Goal: Book appointment/travel/reservation

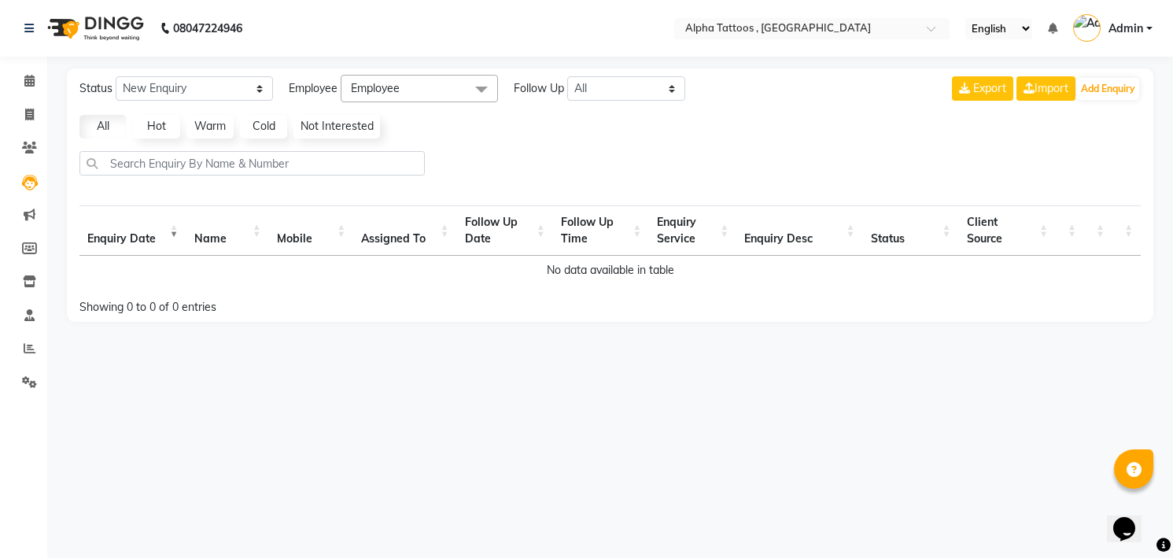
click at [72, 19] on img at bounding box center [94, 28] width 108 height 44
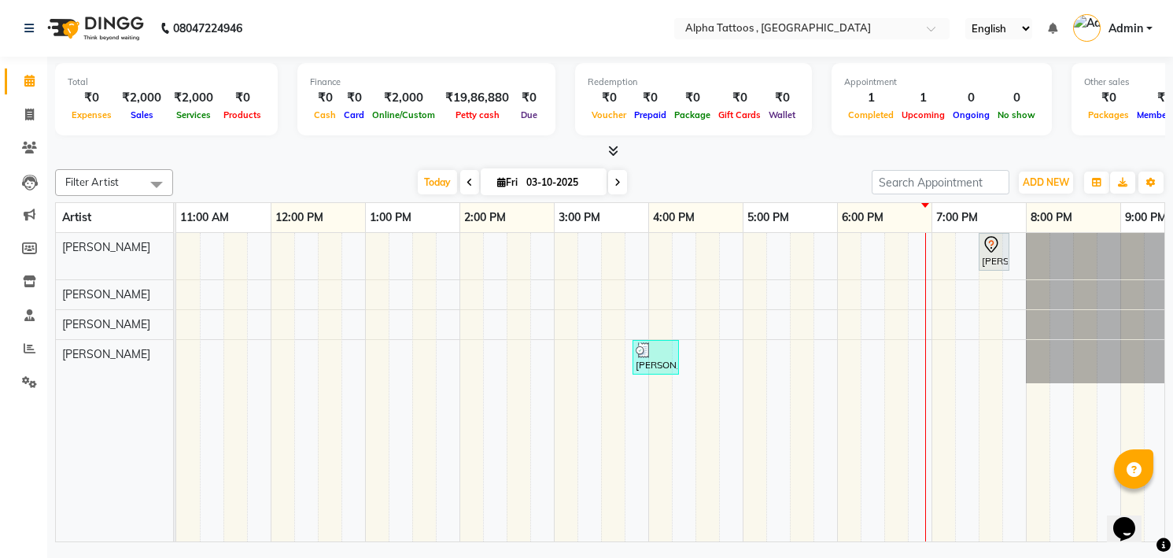
click at [577, 175] on input "03-10-2025" at bounding box center [560, 183] width 79 height 24
select select "10"
select select "2025"
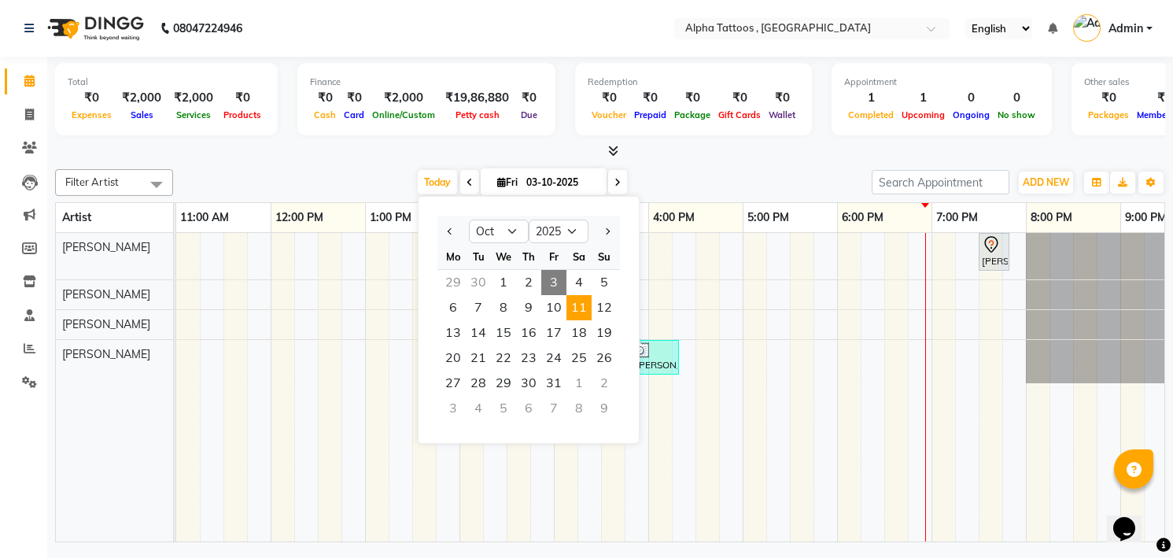
click at [579, 311] on span "11" at bounding box center [578, 307] width 25 height 25
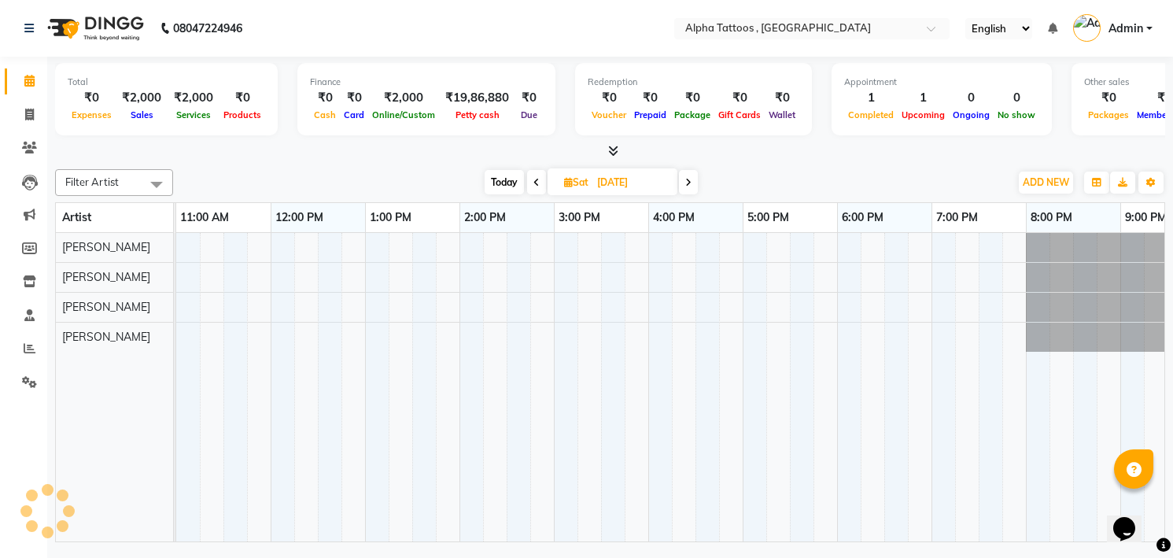
scroll to position [0, 50]
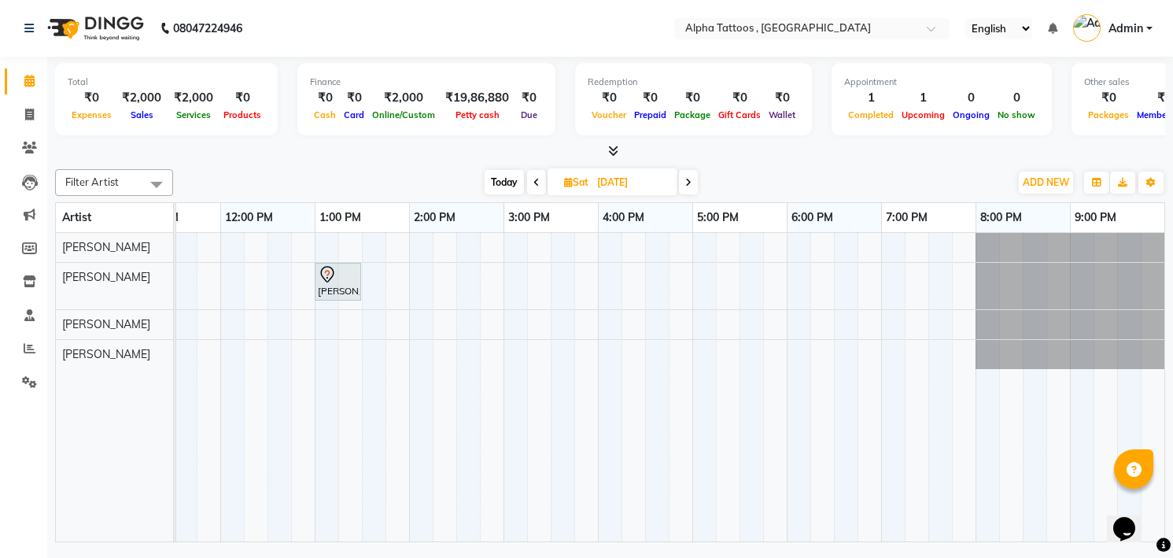
click at [693, 171] on span at bounding box center [688, 182] width 19 height 24
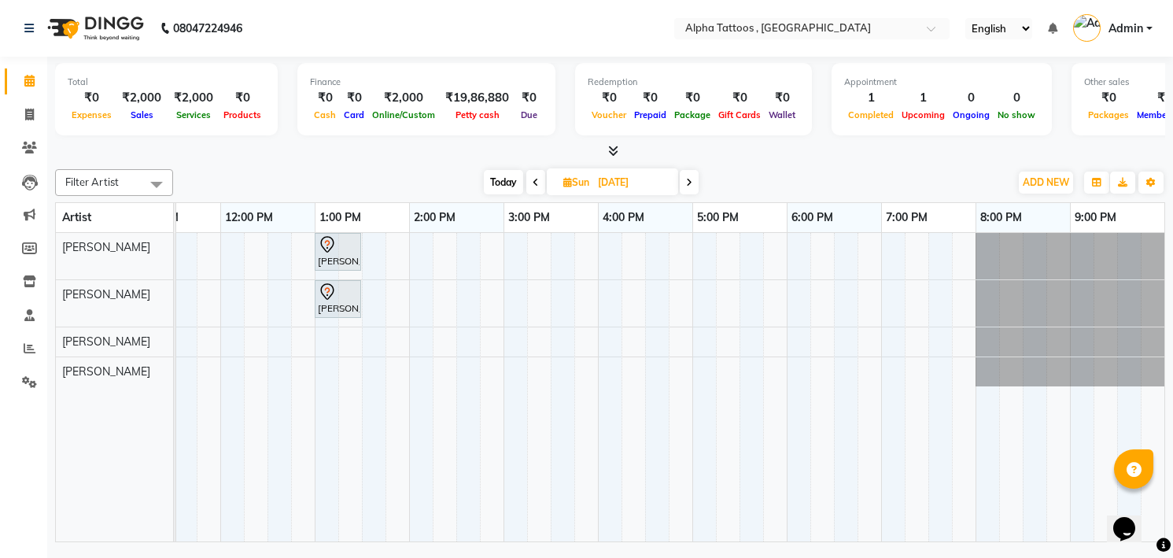
click at [698, 190] on span at bounding box center [689, 182] width 19 height 24
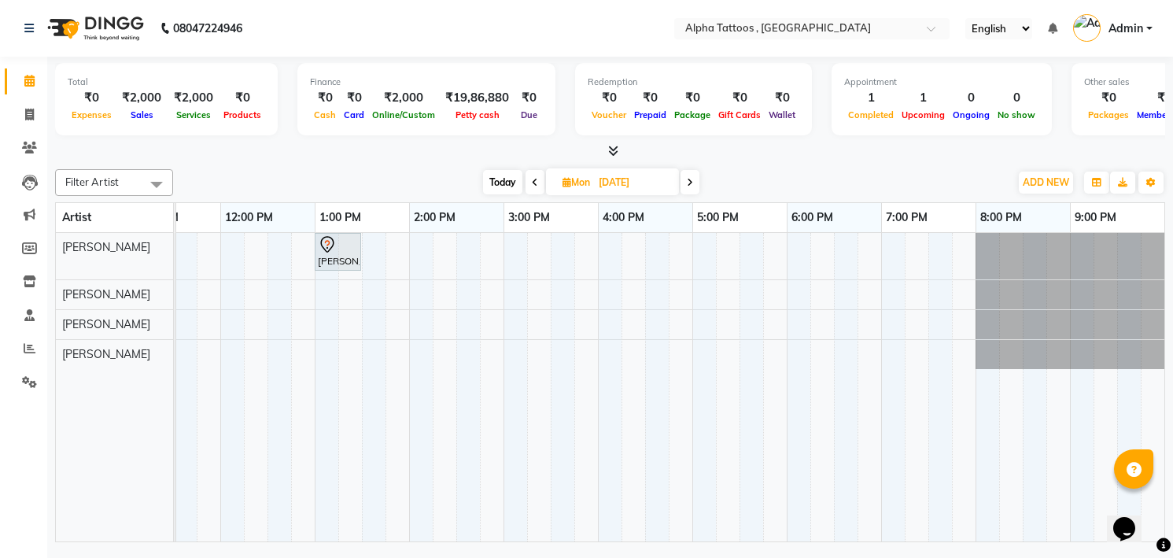
click at [490, 165] on div "Filter Artist Select All [PERSON_NAME] [PERSON_NAME] Maverick Fernz [PERSON_NAM…" at bounding box center [610, 352] width 1110 height 379
click at [507, 178] on span "Today" at bounding box center [502, 182] width 39 height 24
type input "03-10-2025"
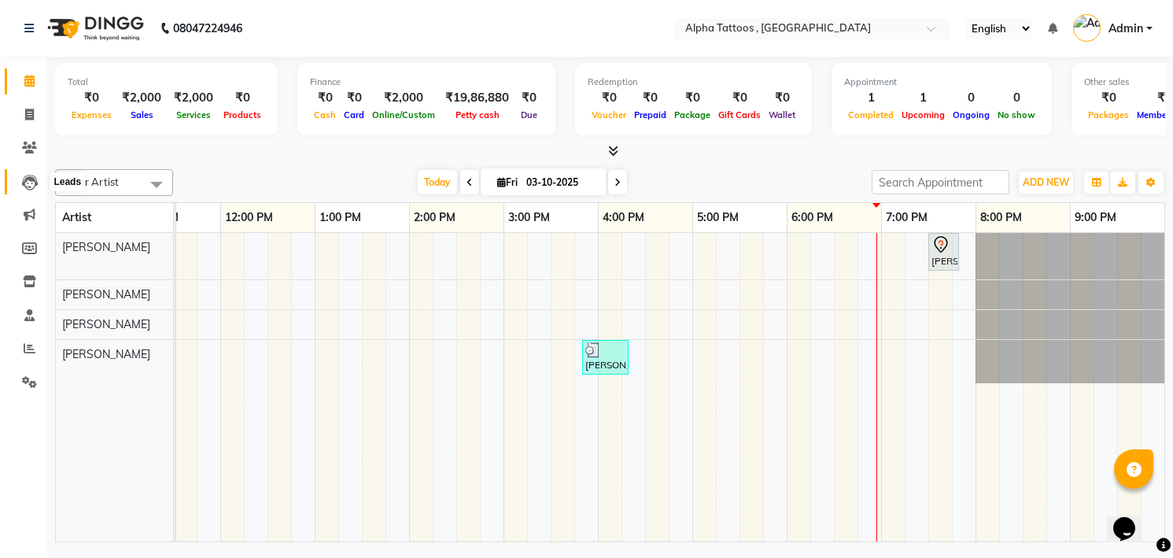
click at [28, 179] on icon at bounding box center [30, 183] width 16 height 16
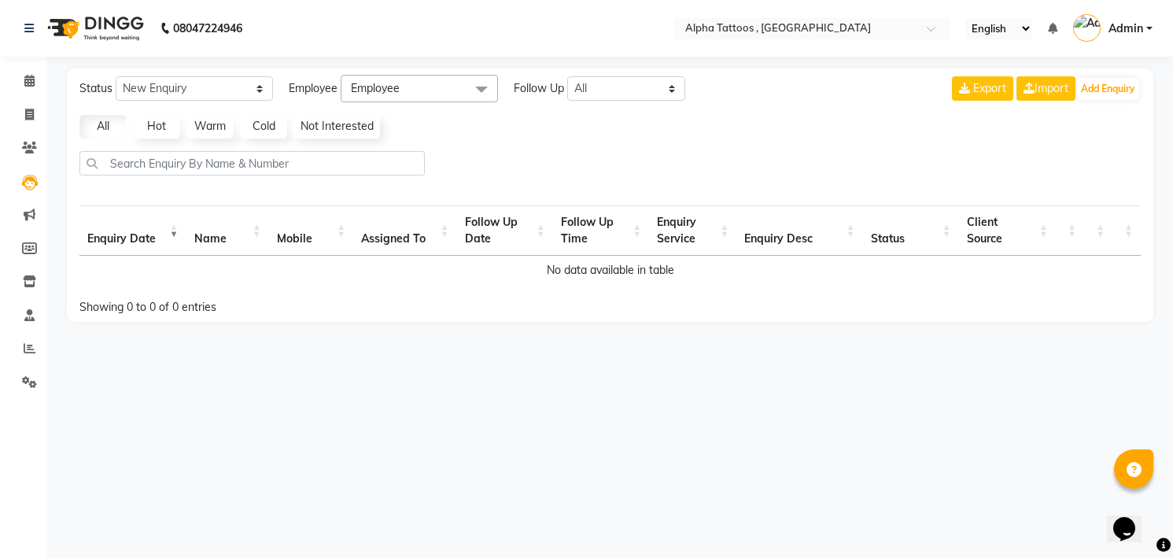
click at [34, 134] on li "Clients" at bounding box center [23, 148] width 47 height 34
click at [24, 155] on span at bounding box center [30, 148] width 28 height 18
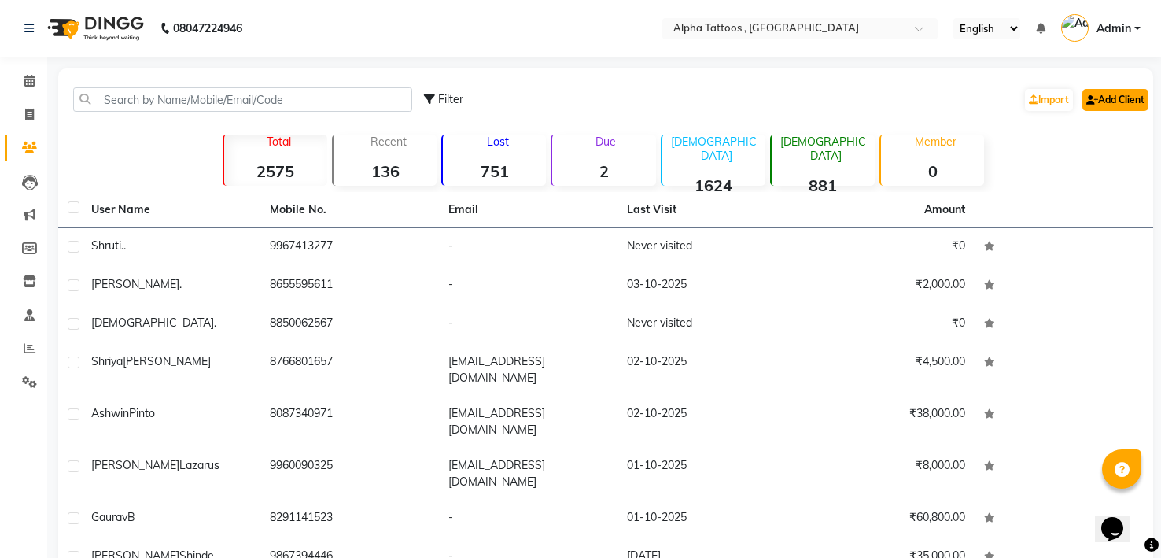
click at [1092, 96] on icon at bounding box center [1092, 99] width 12 height 9
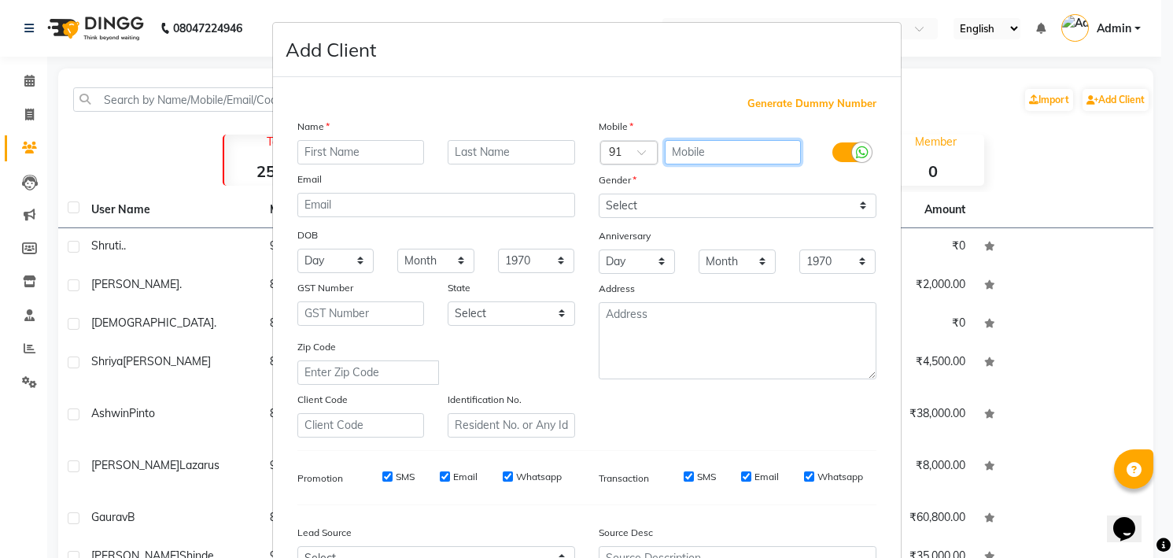
click at [711, 149] on input "text" at bounding box center [733, 152] width 136 height 24
type input "9367158501"
type input "9167158501"
click at [357, 146] on input "text" at bounding box center [360, 152] width 127 height 24
type input "[PERSON_NAME]"
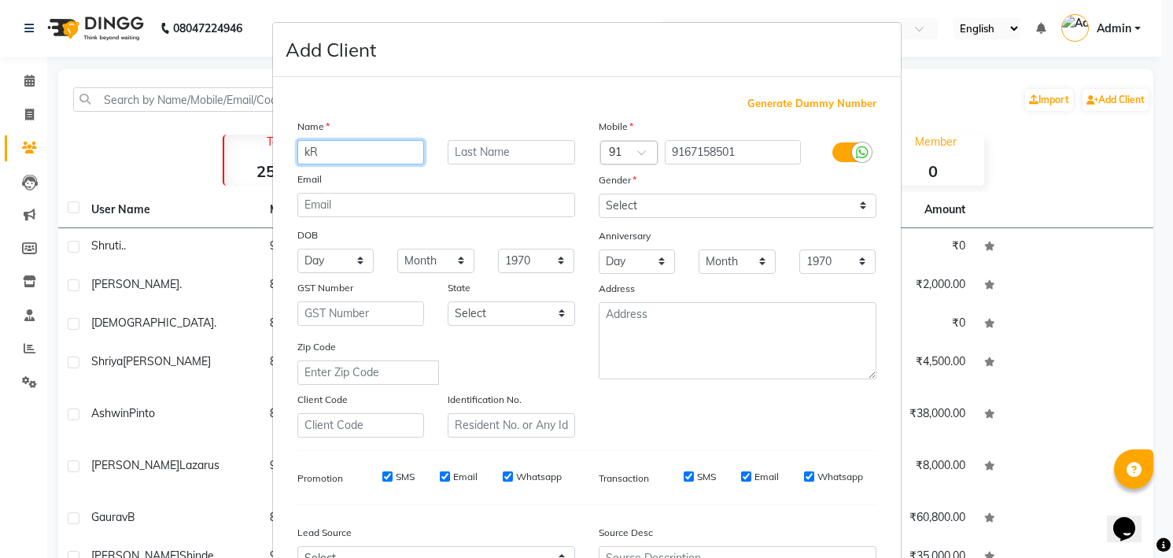
type input "k"
type input "Kritika"
type input "[PERSON_NAME]"
click at [428, 168] on div "Name [PERSON_NAME] Email DOB Day 01 02 03 04 05 06 07 08 09 10 11 12 13 14 15 1…" at bounding box center [436, 277] width 301 height 319
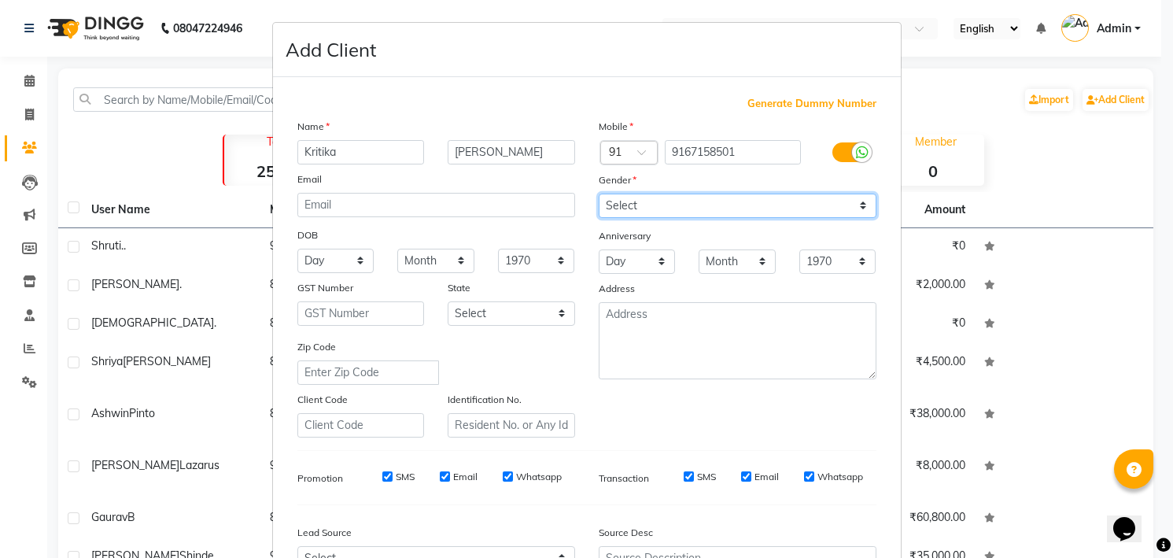
click at [656, 199] on select "Select [DEMOGRAPHIC_DATA] [DEMOGRAPHIC_DATA] Other Prefer Not To Say" at bounding box center [738, 205] width 278 height 24
select select "[DEMOGRAPHIC_DATA]"
click at [599, 193] on select "Select [DEMOGRAPHIC_DATA] [DEMOGRAPHIC_DATA] Other Prefer Not To Say" at bounding box center [738, 205] width 278 height 24
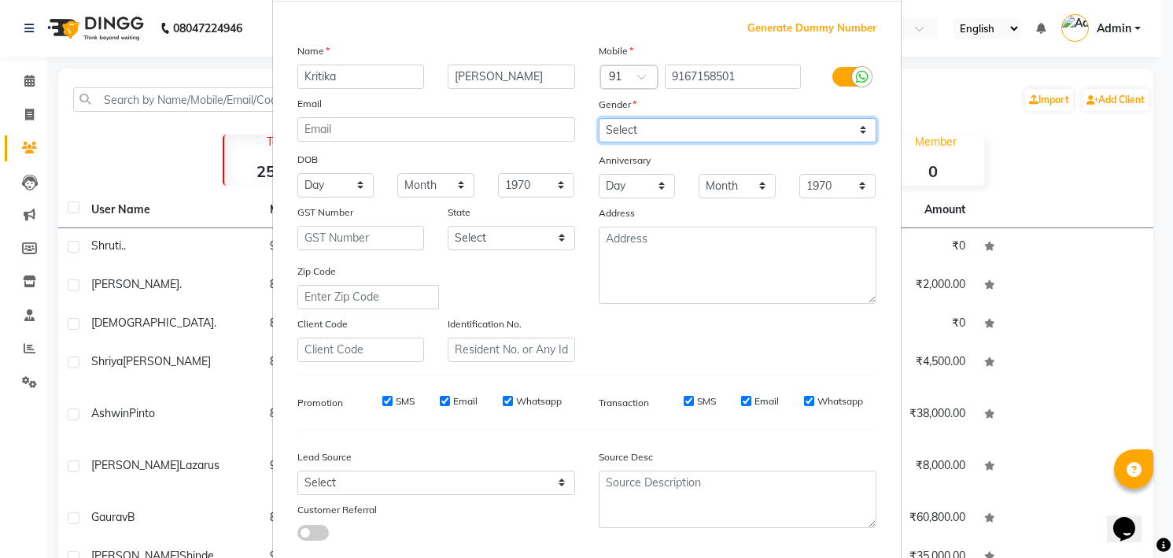
scroll to position [168, 0]
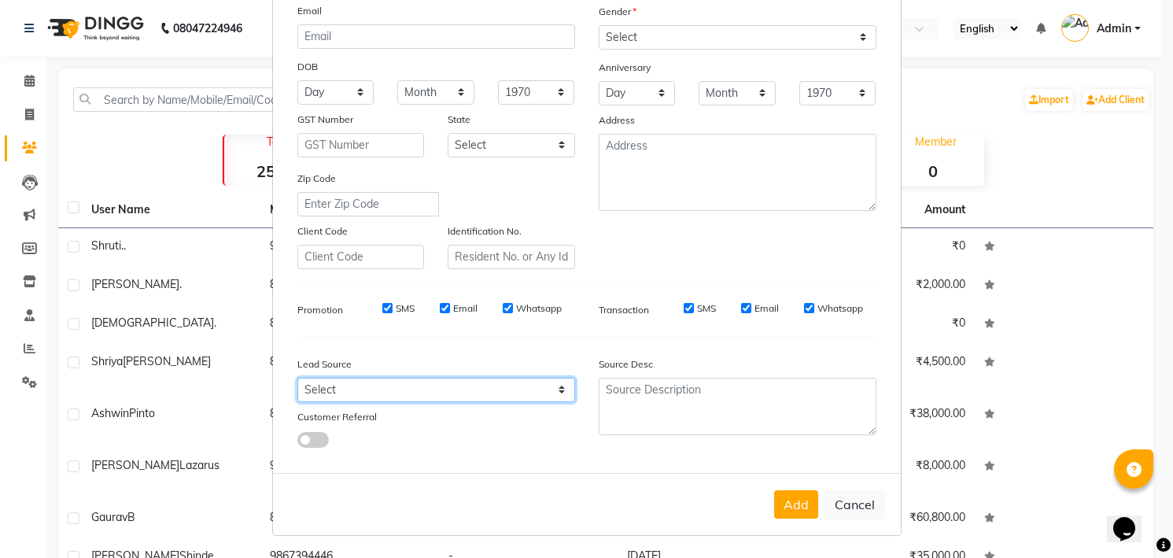
click at [403, 388] on select "Select Walk-in Referral Internet Friend Word of Mouth Advertisement Facebook Ju…" at bounding box center [436, 390] width 278 height 24
select select "33839"
click at [297, 378] on select "Select Walk-in Referral Internet Friend Word of Mouth Advertisement Facebook Ju…" at bounding box center [436, 390] width 278 height 24
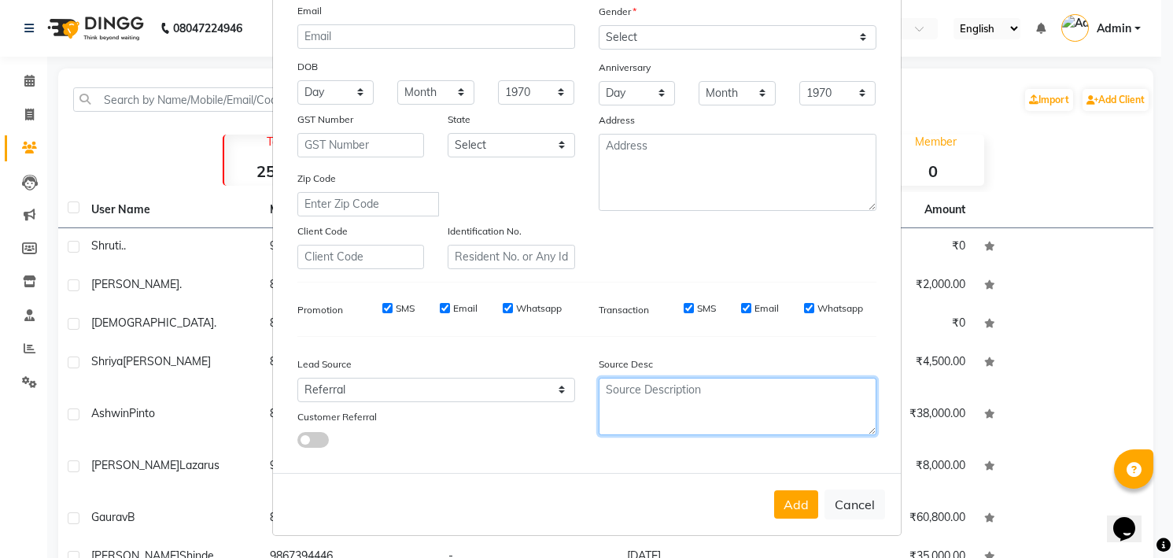
click at [637, 395] on textarea at bounding box center [738, 406] width 278 height 57
type textarea "PV"
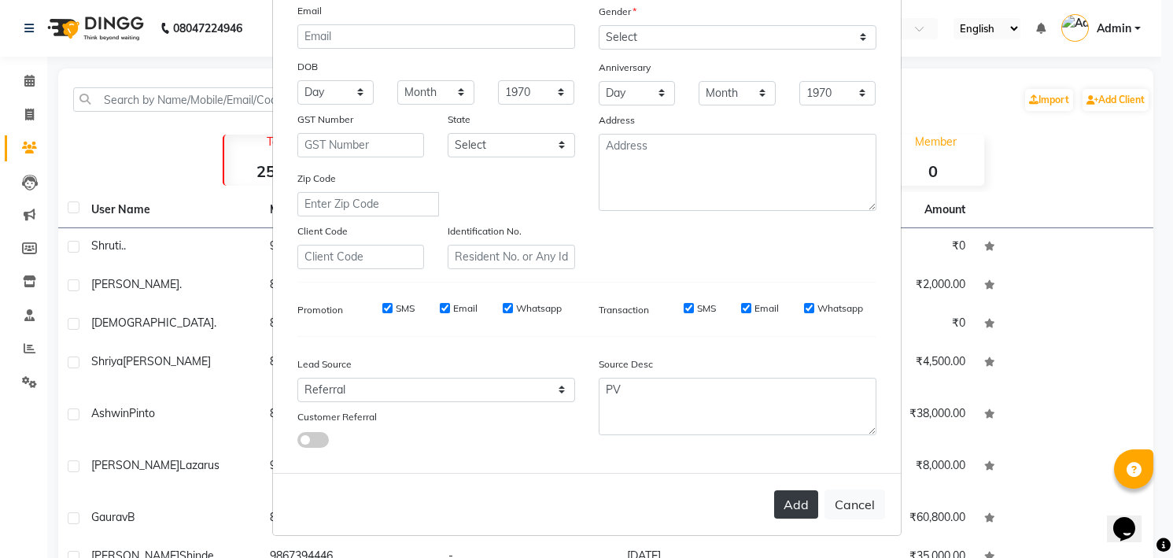
click at [797, 503] on button "Add" at bounding box center [796, 504] width 44 height 28
select select
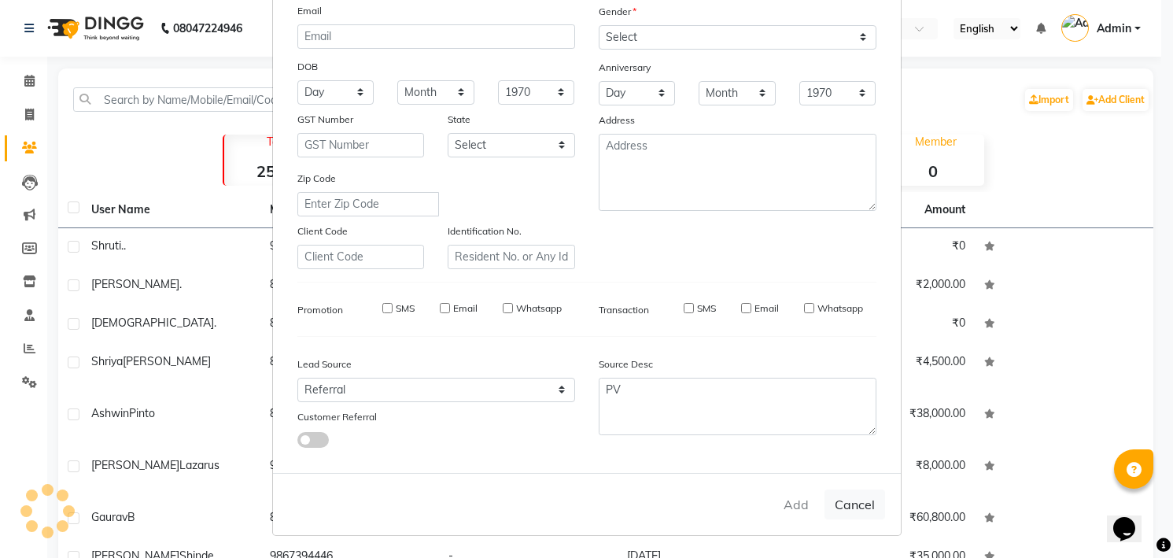
select select
checkbox input "false"
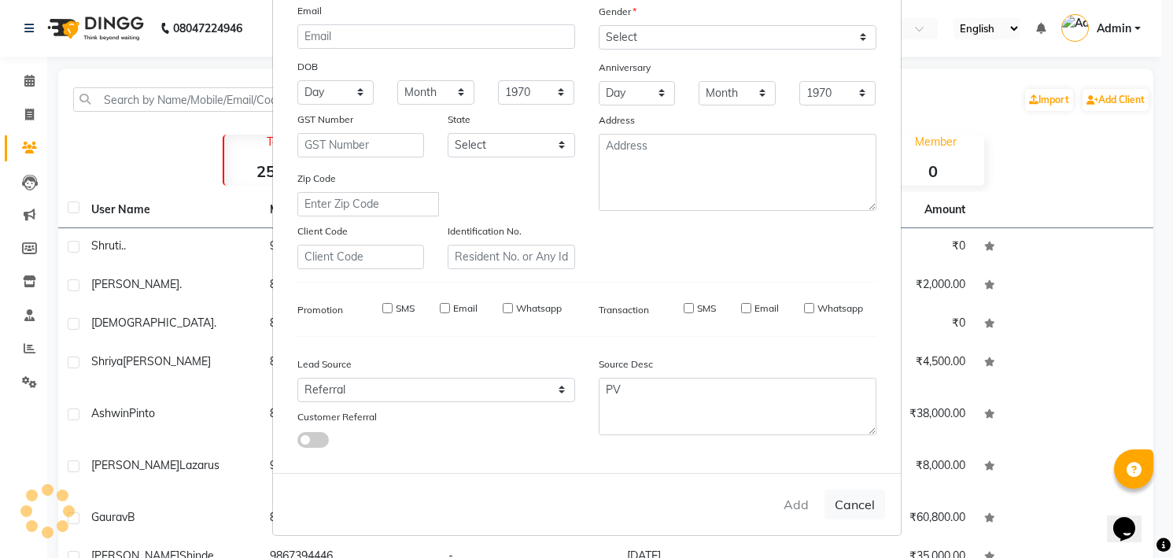
checkbox input "false"
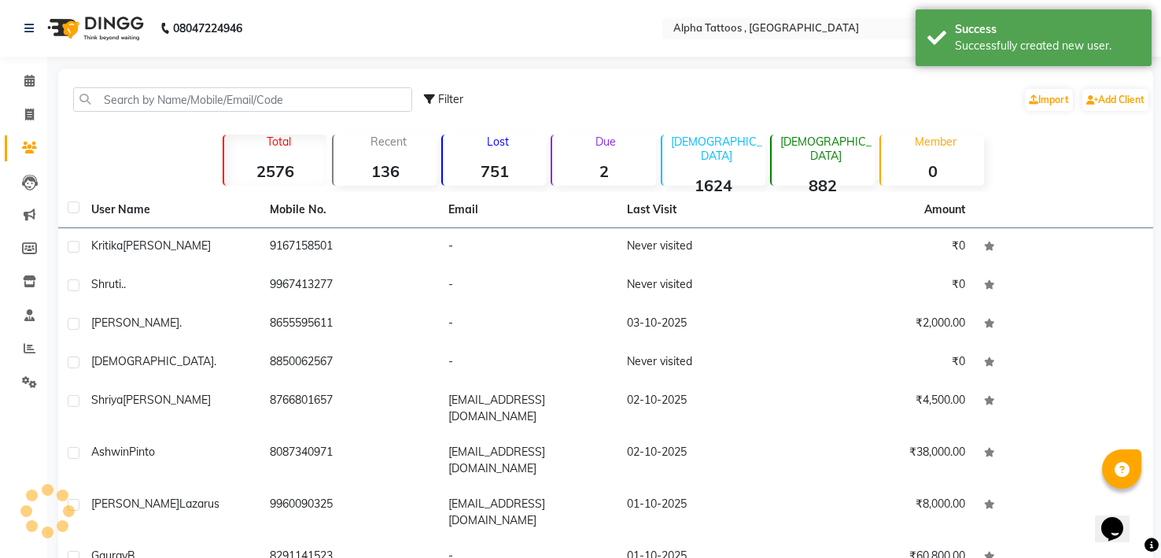
click at [76, 24] on img at bounding box center [94, 28] width 108 height 44
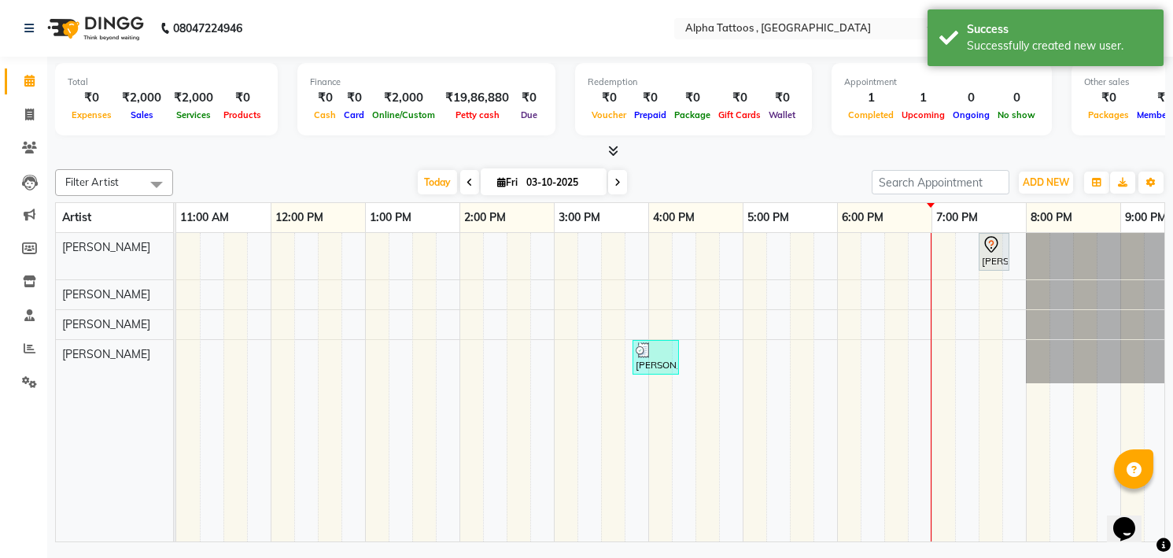
click at [538, 182] on input "03-10-2025" at bounding box center [560, 183] width 79 height 24
select select "10"
select select "2025"
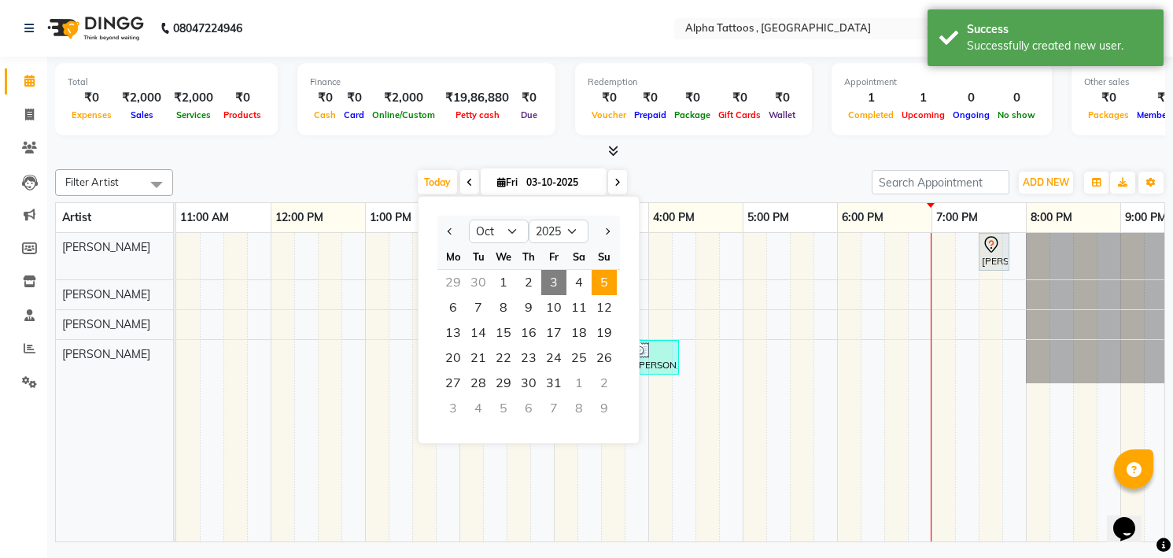
click at [599, 282] on span "5" at bounding box center [603, 282] width 25 height 25
type input "05-10-2025"
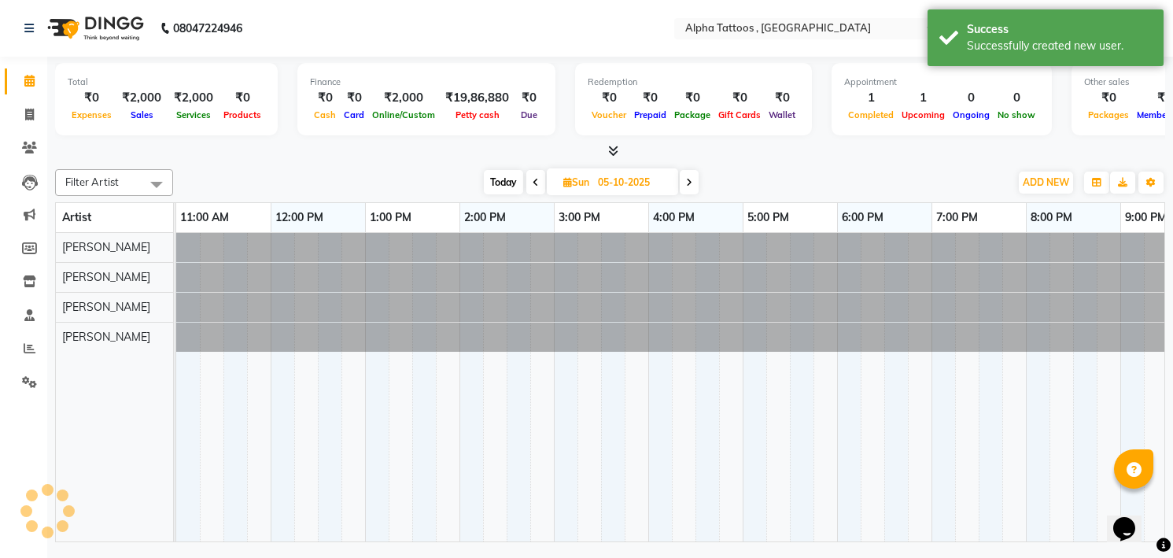
scroll to position [0, 50]
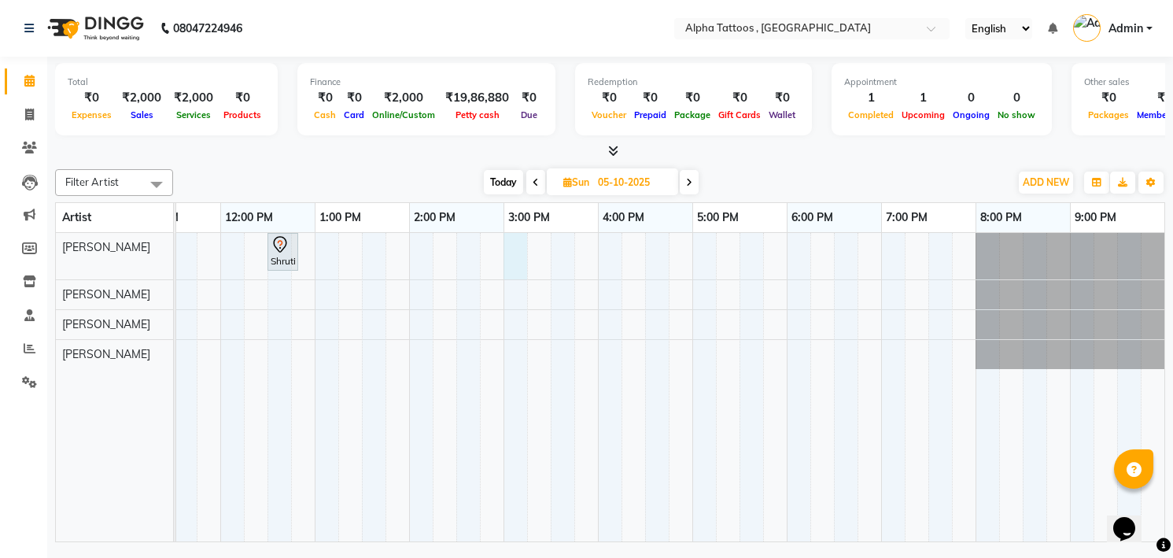
click at [517, 245] on div "Shruti .., 12:30 PM-12:50 PM, Consultation" at bounding box center [645, 387] width 1038 height 308
select select "32645"
select select "900"
select select "tentative"
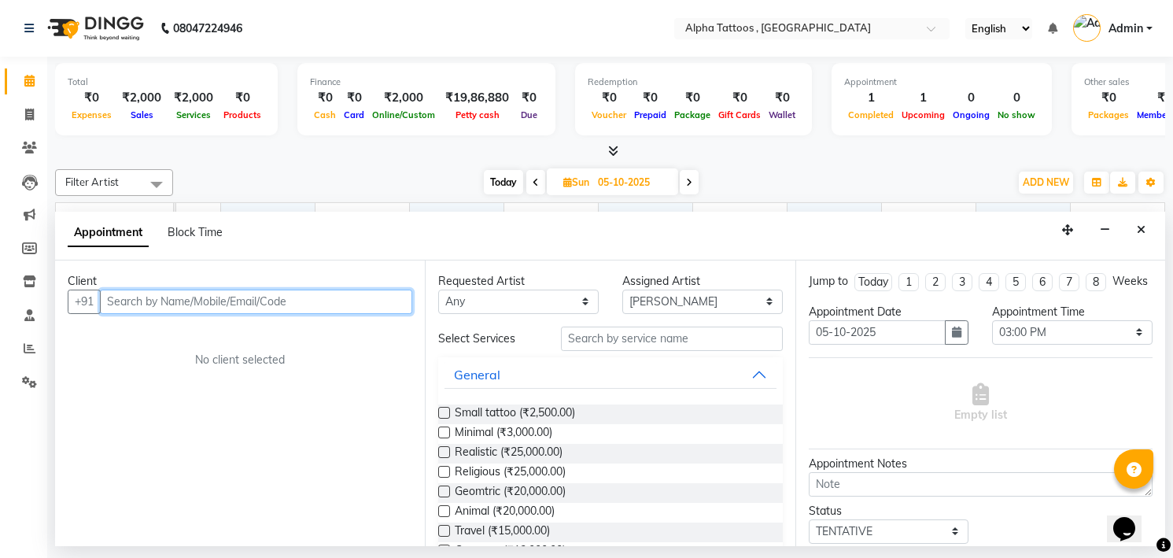
click at [264, 297] on input "text" at bounding box center [256, 301] width 312 height 24
paste input "k"
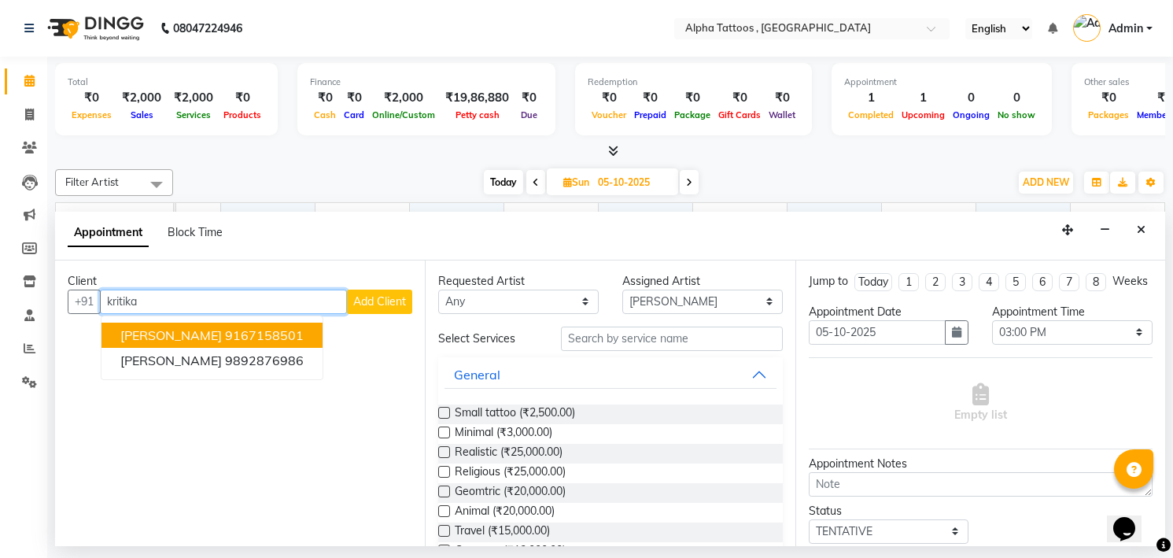
click at [245, 340] on ngb-highlight "9167158501" at bounding box center [264, 335] width 79 height 16
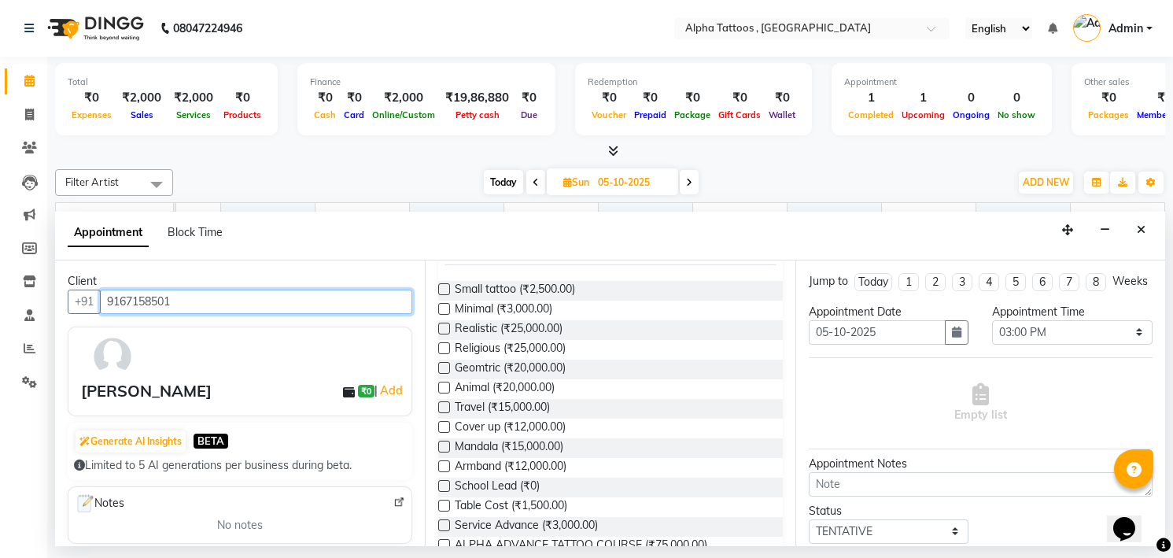
scroll to position [124, 0]
type input "9167158501"
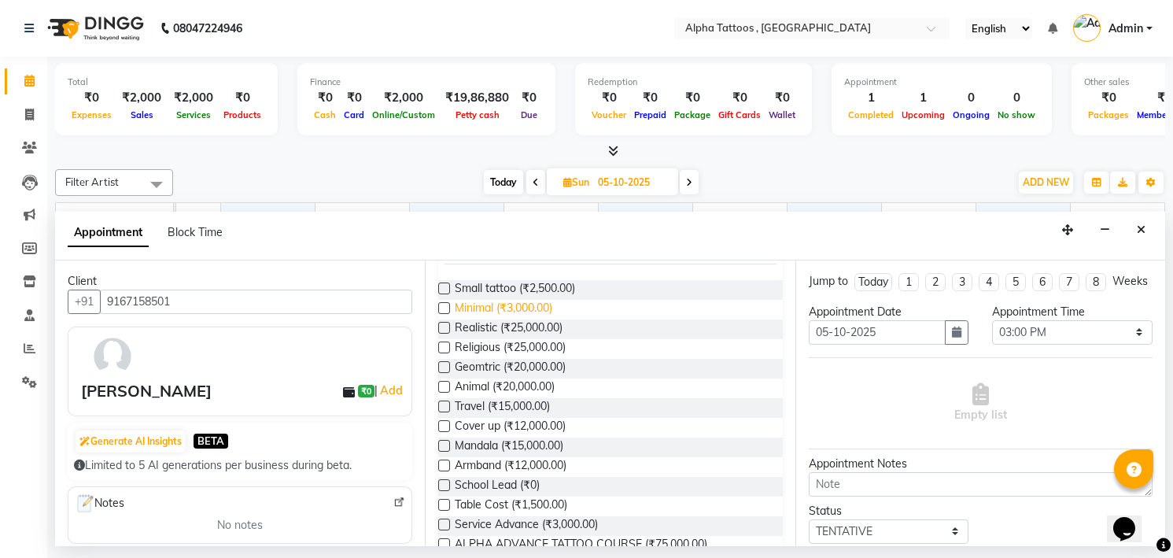
click at [515, 312] on span "Minimal (₹3,000.00)" at bounding box center [504, 310] width 98 height 20
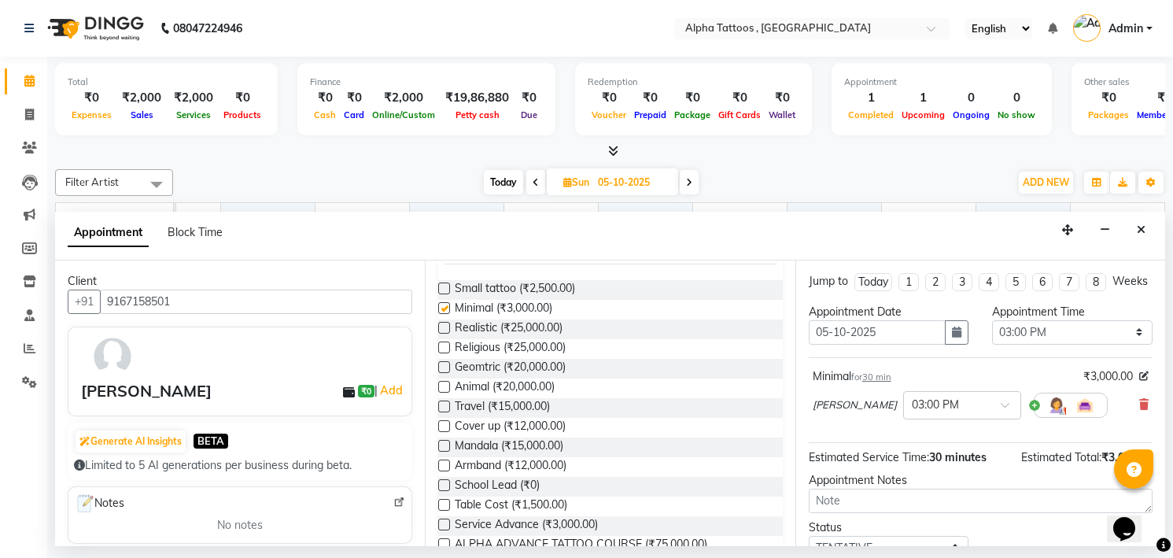
checkbox input "false"
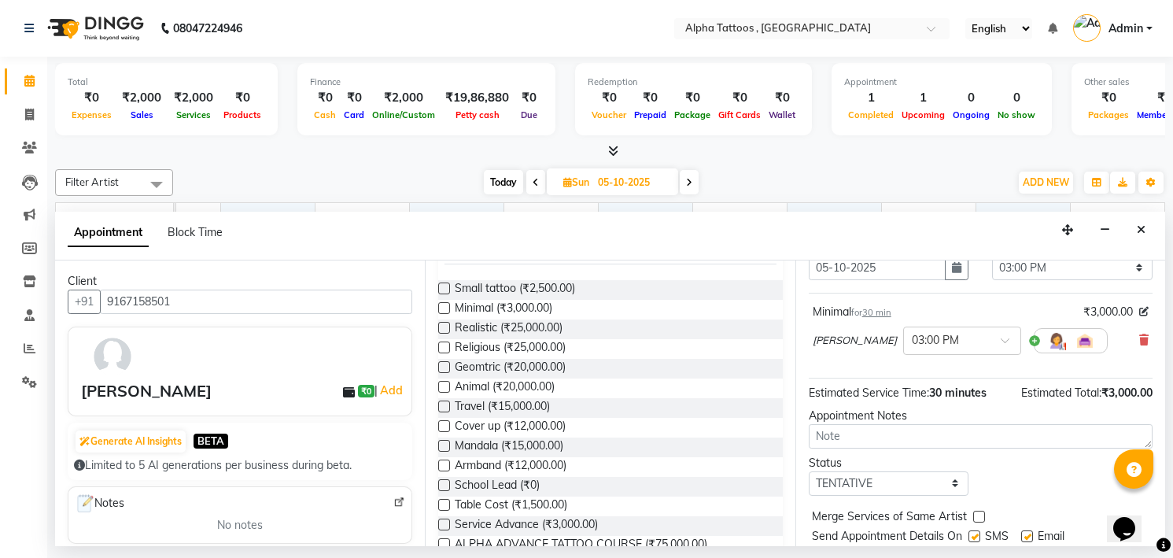
scroll to position [128, 0]
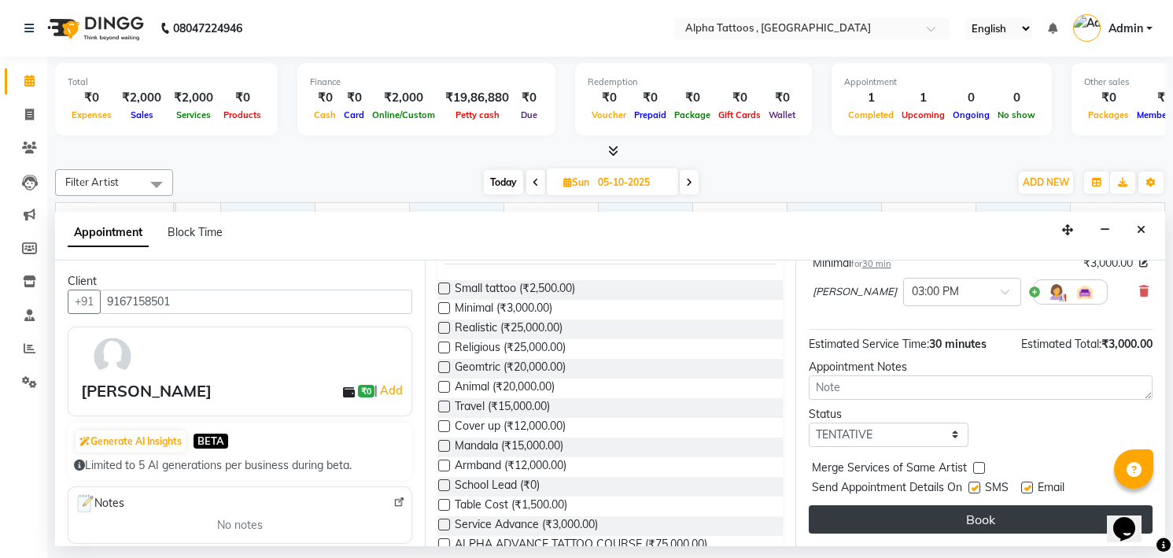
click at [960, 522] on button "Book" at bounding box center [981, 519] width 344 height 28
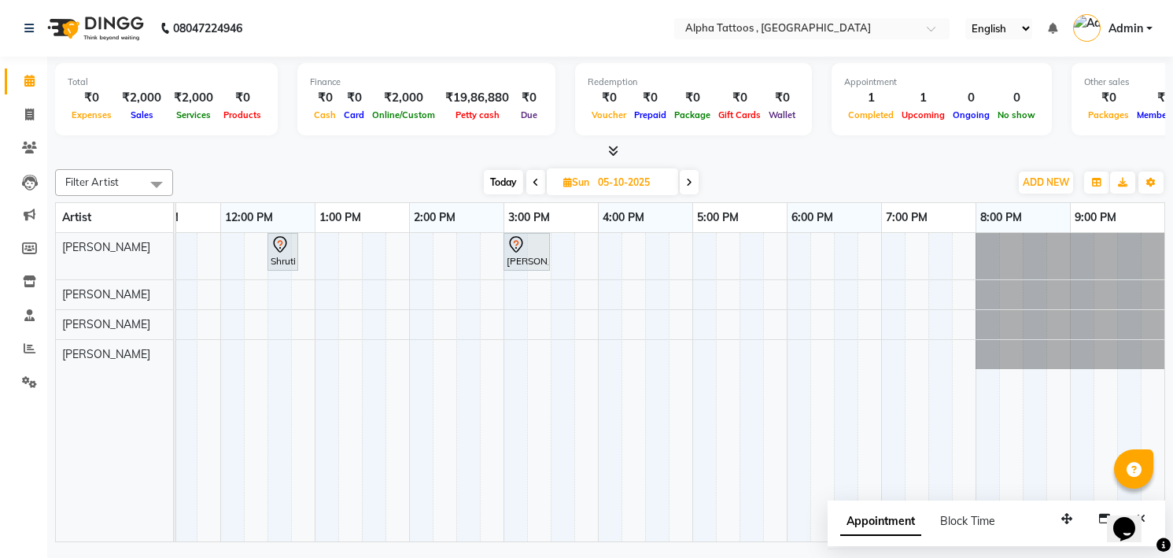
click at [539, 175] on span at bounding box center [535, 182] width 19 height 24
type input "04-10-2025"
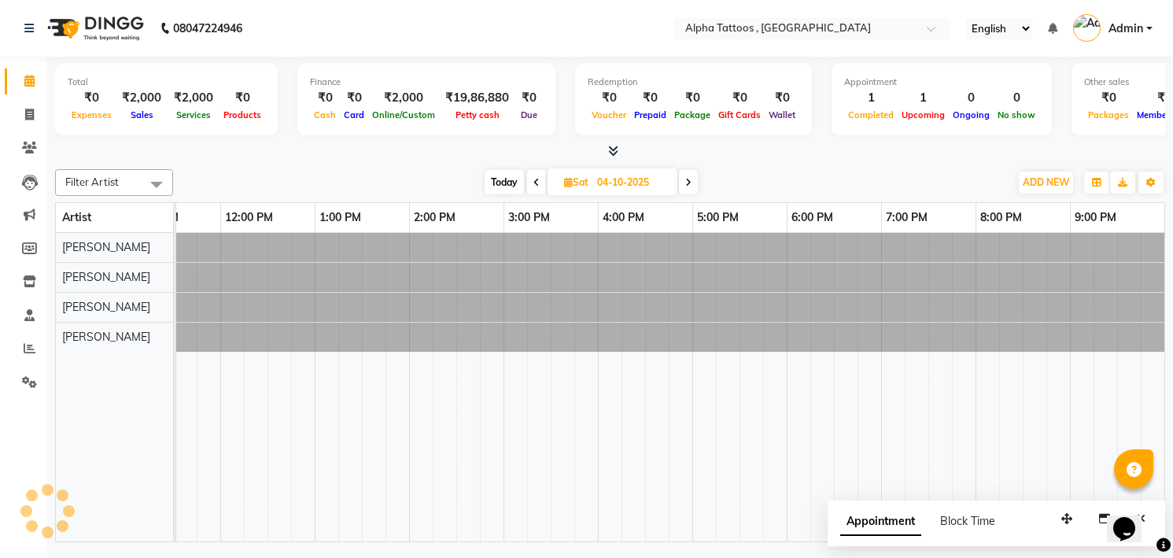
scroll to position [0, 50]
